Goal: Transaction & Acquisition: Purchase product/service

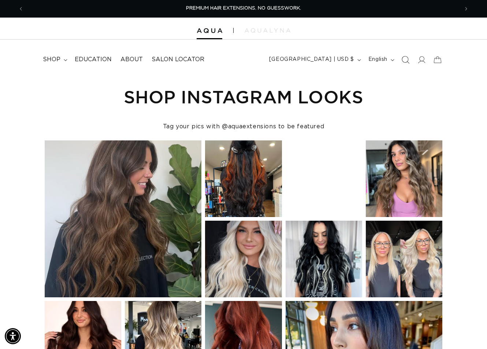
click at [406, 59] on icon "Search" at bounding box center [406, 60] width 8 height 8
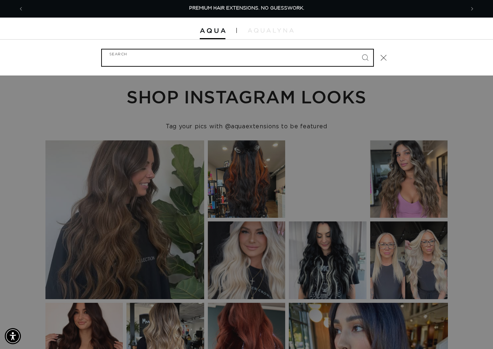
paste input "18" FUSION #16"
type input "18" FUSION #16"
click at [357, 49] on button "Search" at bounding box center [365, 57] width 16 height 16
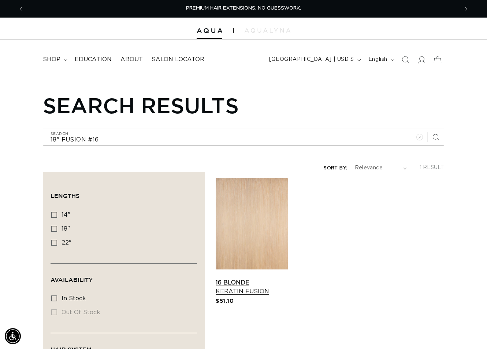
click at [281, 278] on link "16 Blonde Keratin Fusion" at bounding box center [252, 287] width 72 height 18
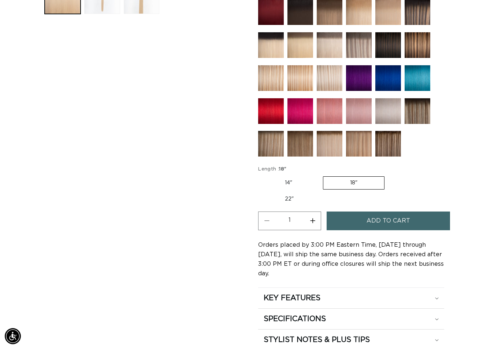
click at [383, 221] on span "Add to cart" at bounding box center [389, 220] width 44 height 19
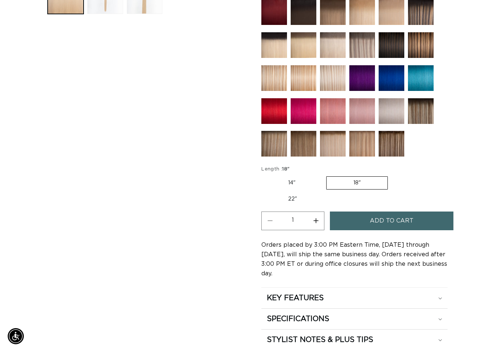
scroll to position [333, 0]
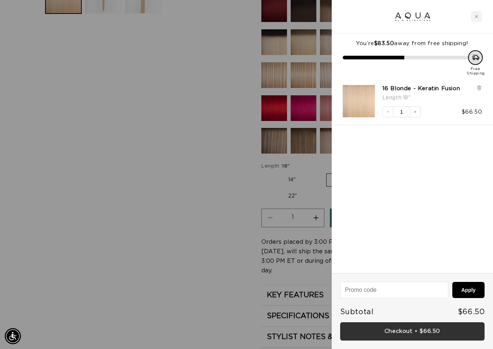
click at [400, 334] on link "Checkout • $66.50" at bounding box center [412, 331] width 144 height 19
